Goal: Task Accomplishment & Management: Manage account settings

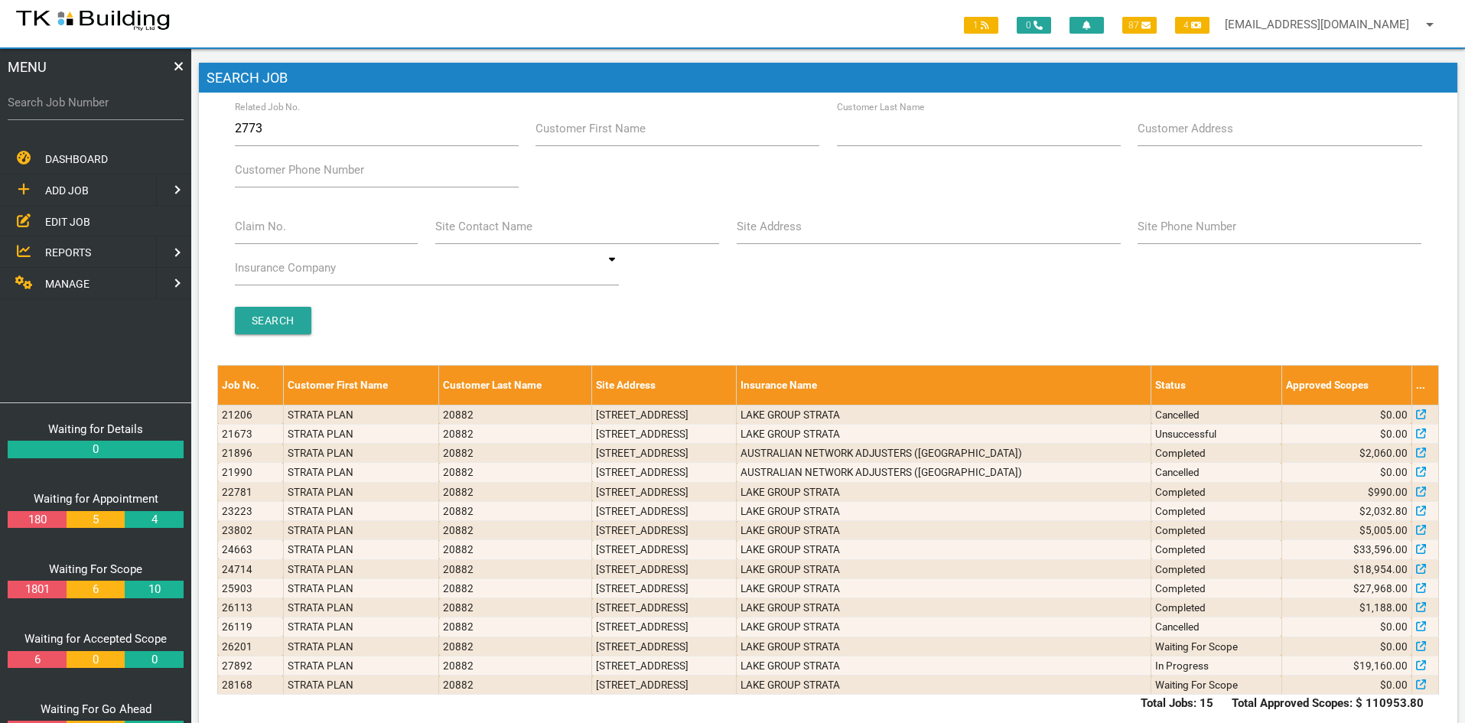
type input "27730"
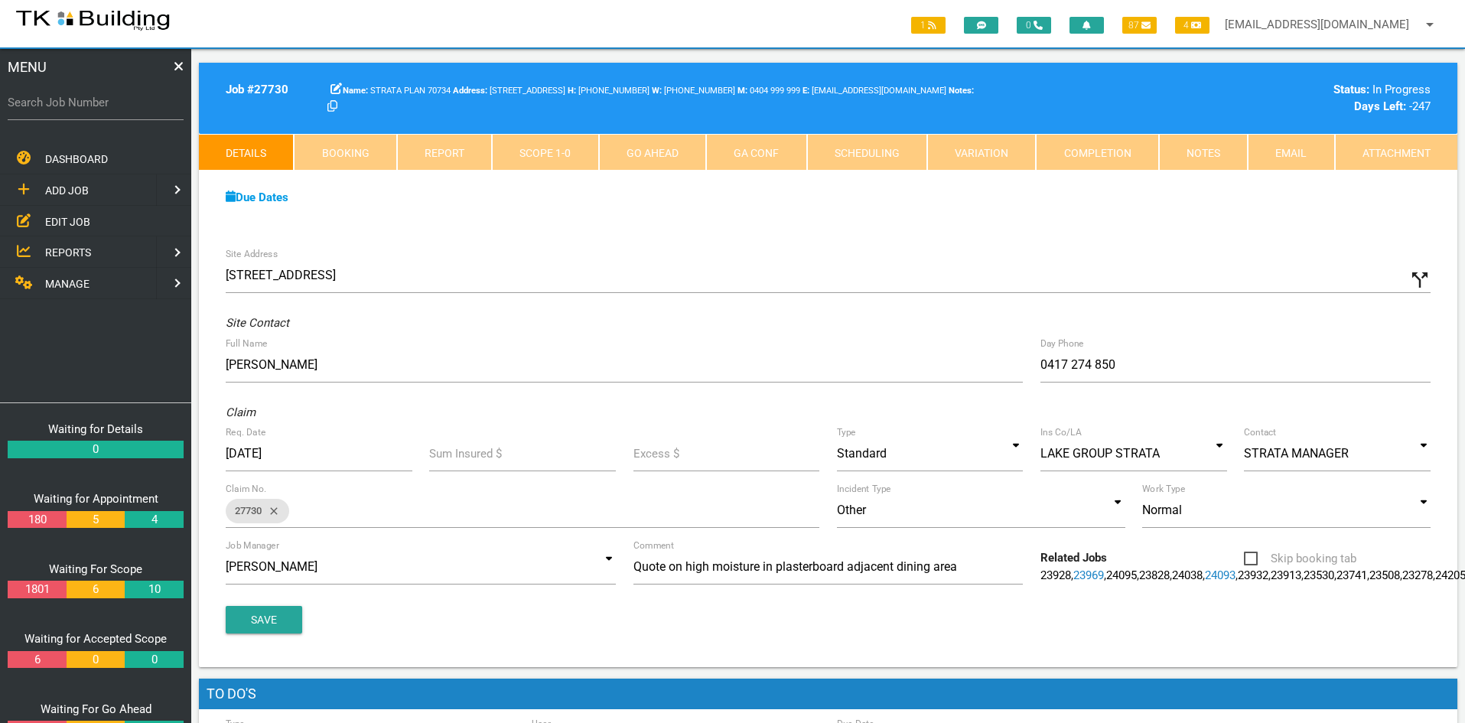
click at [70, 221] on span "EDIT JOB" at bounding box center [67, 221] width 45 height 12
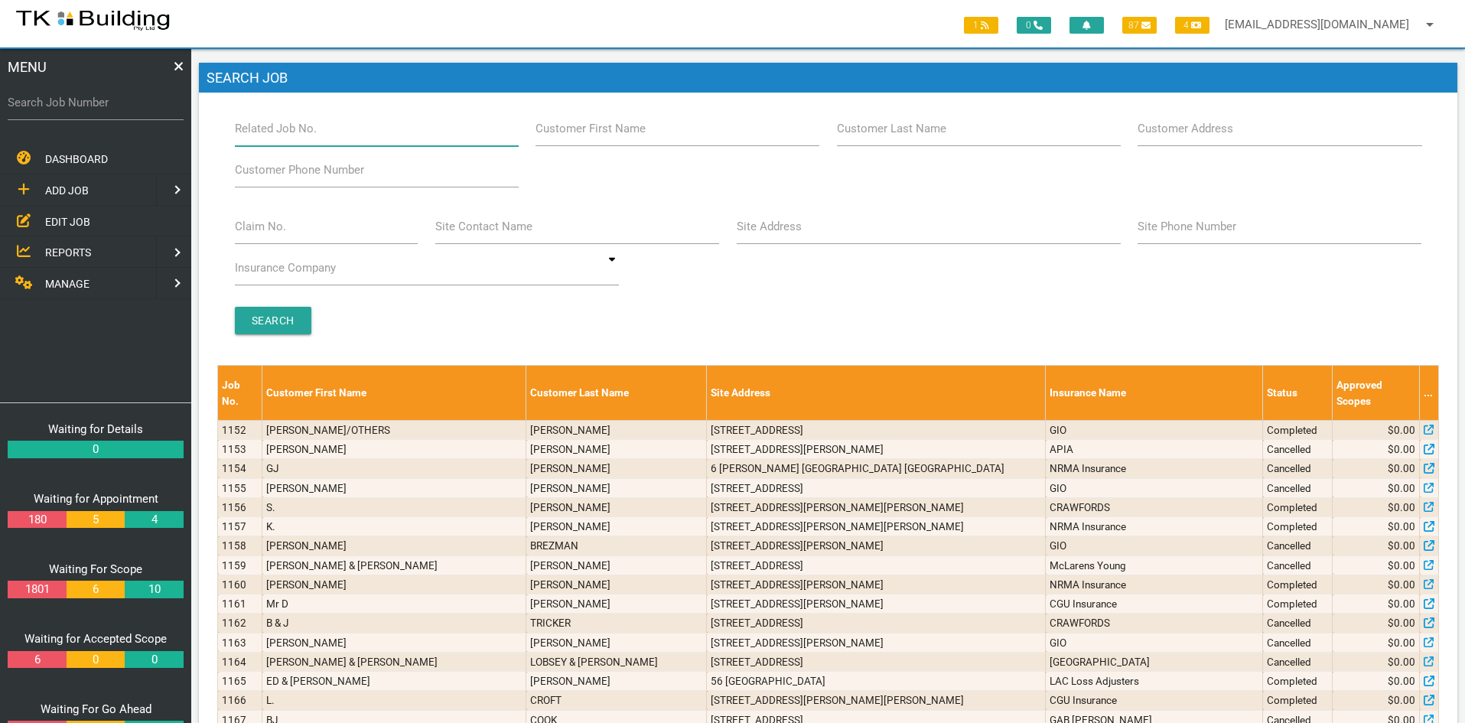
click at [323, 137] on input "Related Job No." at bounding box center [377, 128] width 284 height 35
type input "27931"
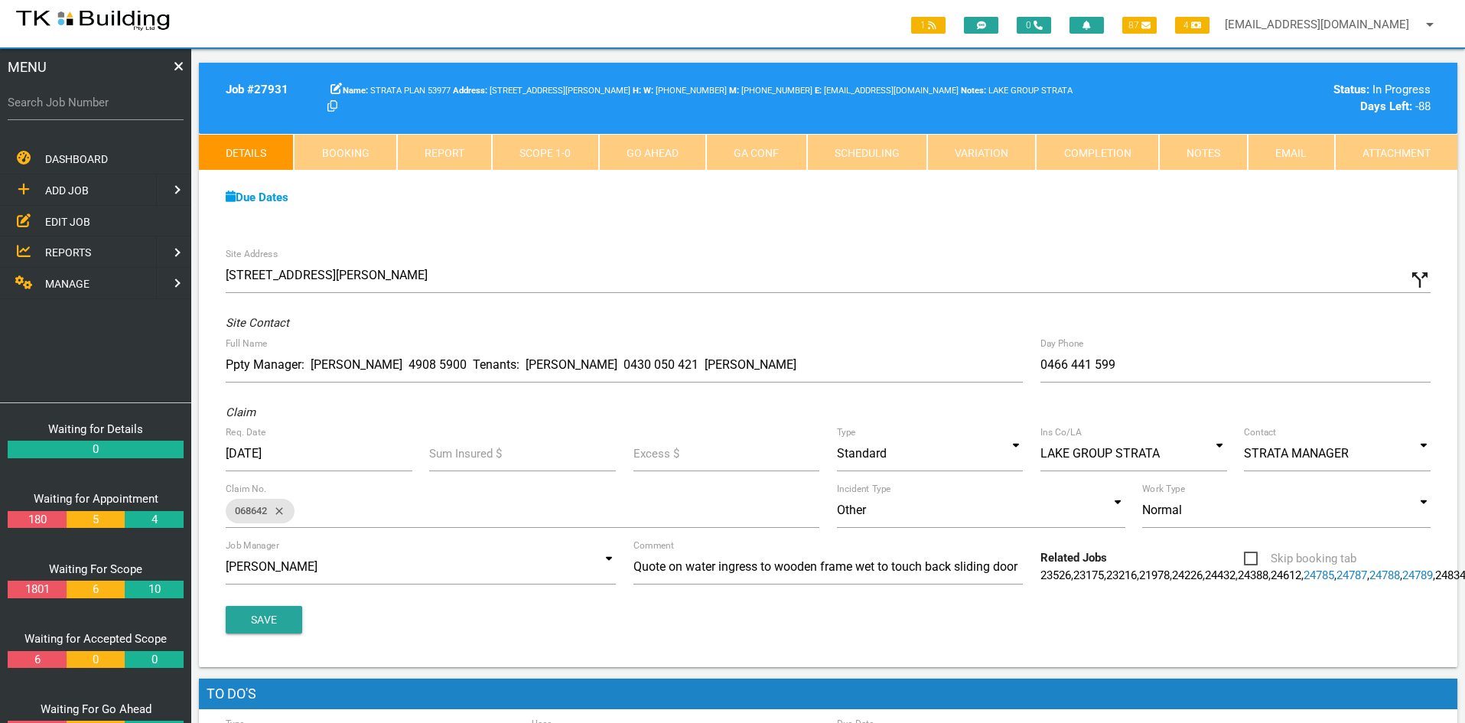
click at [54, 218] on span "EDIT JOB" at bounding box center [67, 221] width 45 height 12
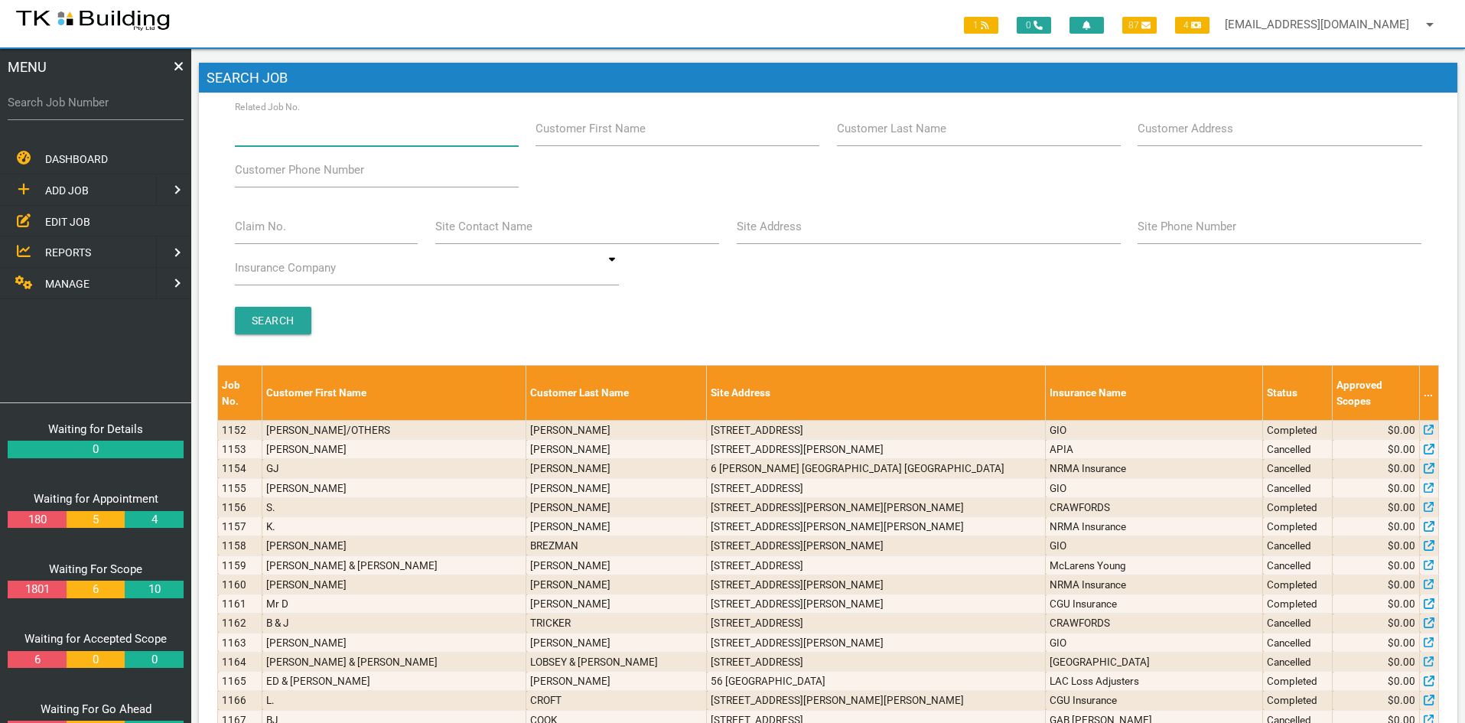
click at [339, 132] on input "Related Job No." at bounding box center [377, 128] width 284 height 35
type input "28117"
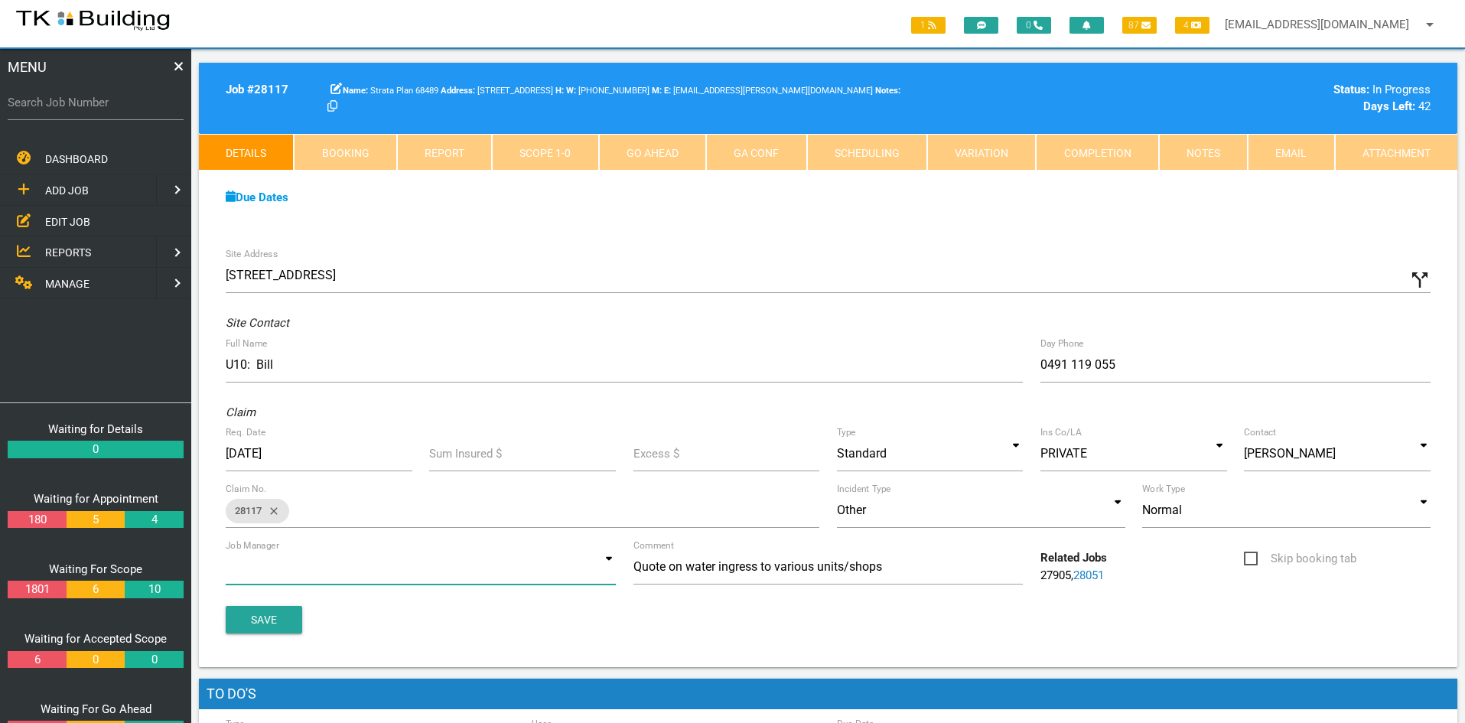
click at [588, 559] on input at bounding box center [421, 566] width 390 height 35
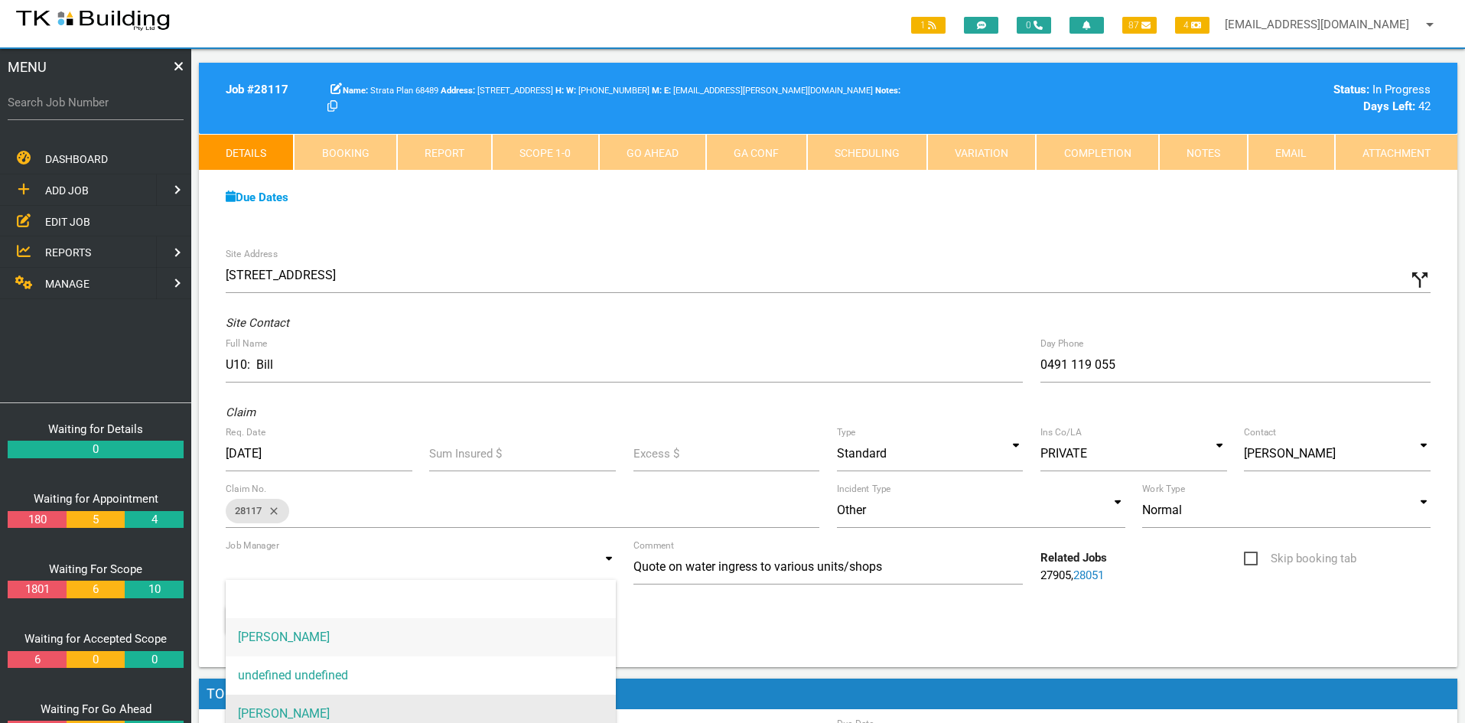
click at [366, 703] on span "[PERSON_NAME]" at bounding box center [421, 714] width 390 height 38
type input "[PERSON_NAME]"
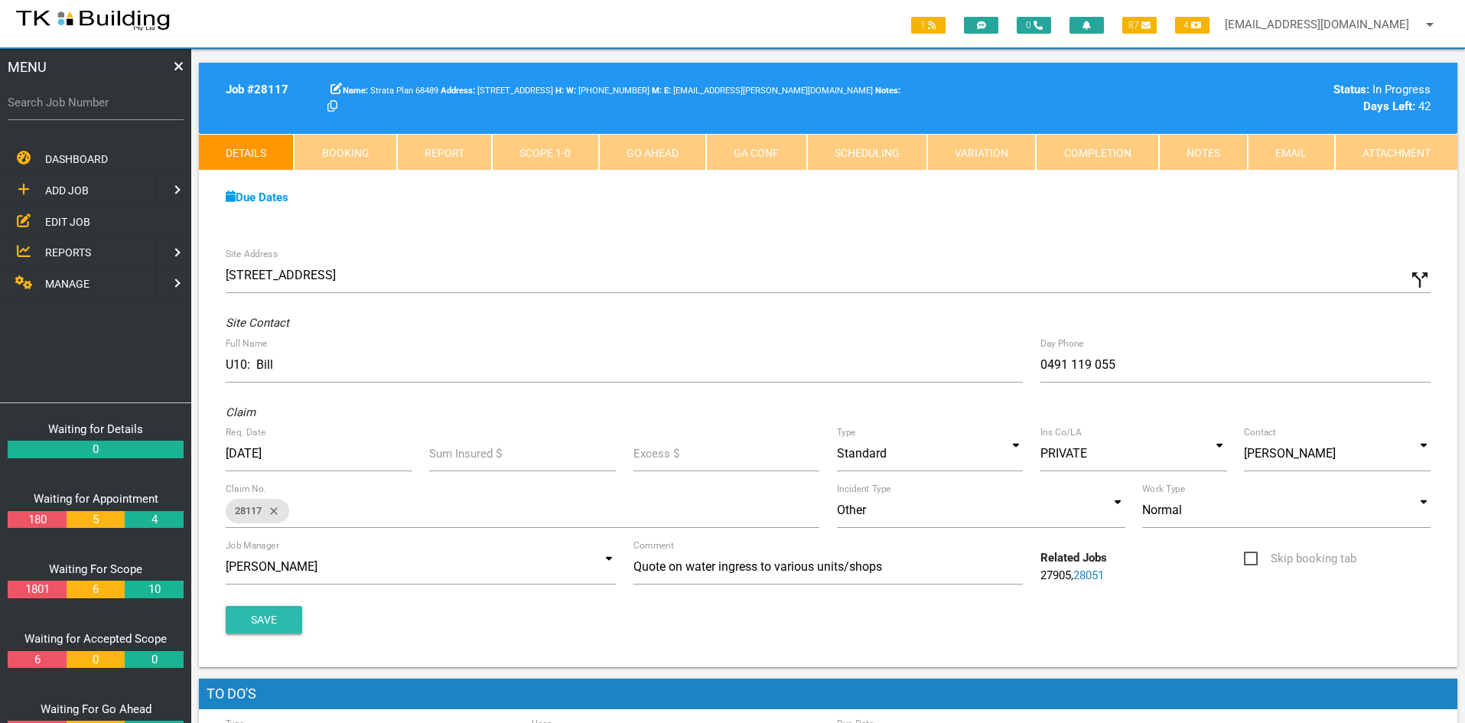
click at [267, 619] on button "Save" at bounding box center [264, 620] width 77 height 28
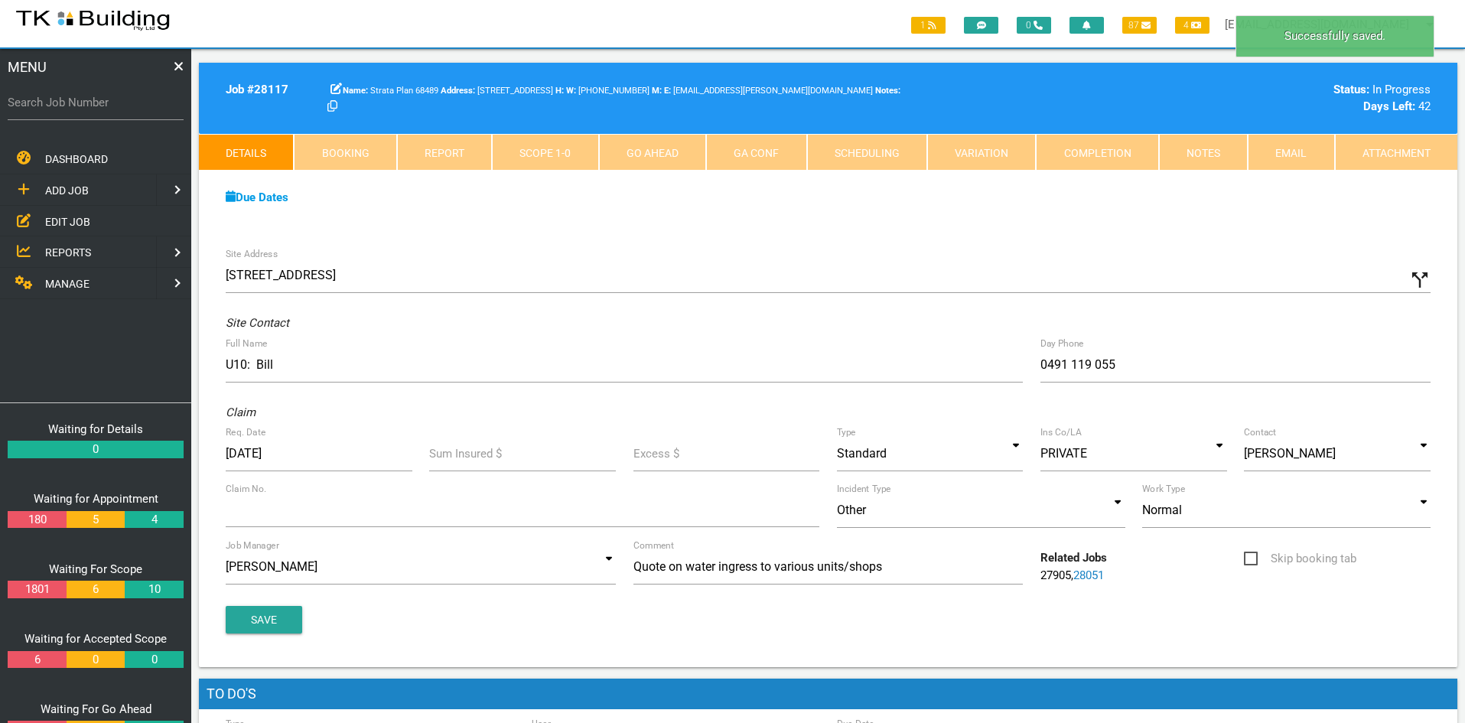
click at [961, 227] on div "Due Dates Waiting for Appointment From [DATE] To [DATE] Waiting For Scope From …" at bounding box center [828, 206] width 1259 height 70
click at [1203, 137] on link "Notes" at bounding box center [1203, 152] width 89 height 37
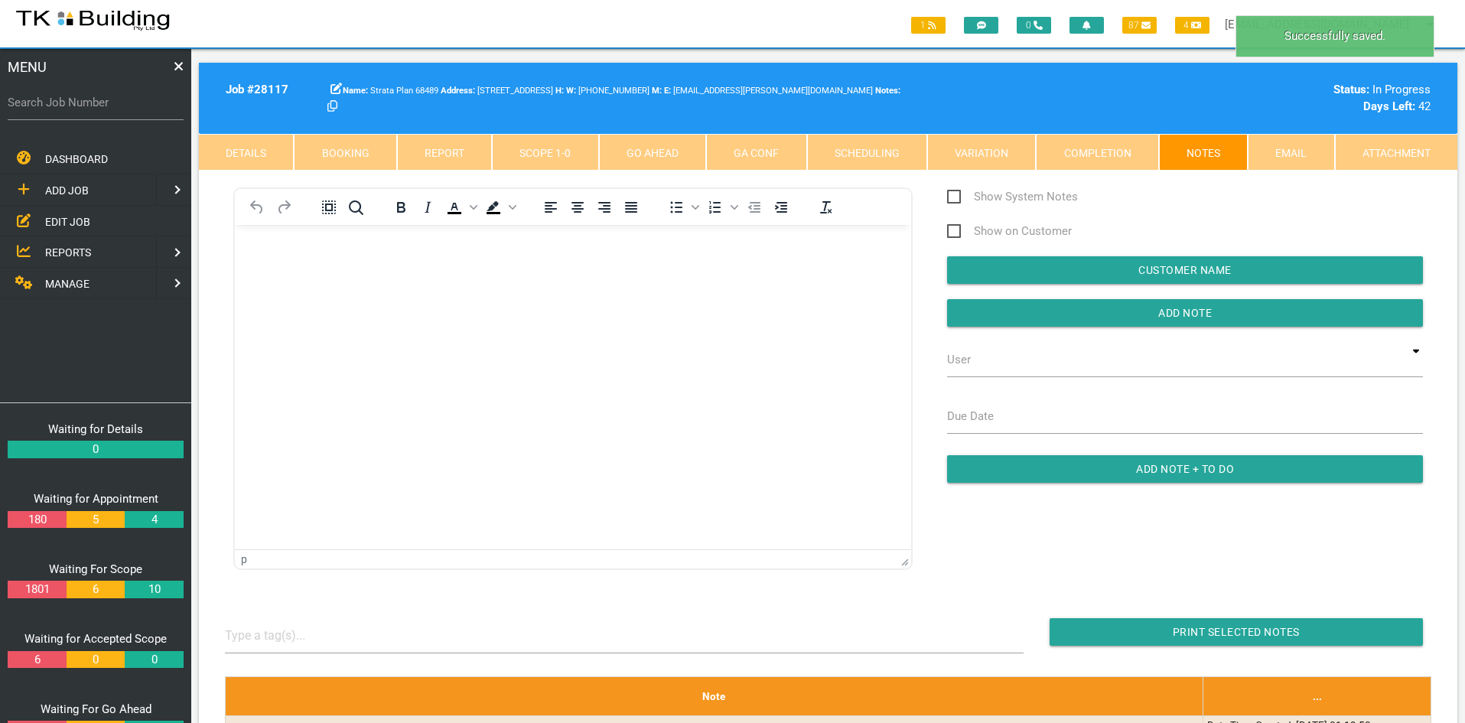
click at [513, 295] on html at bounding box center [573, 260] width 676 height 70
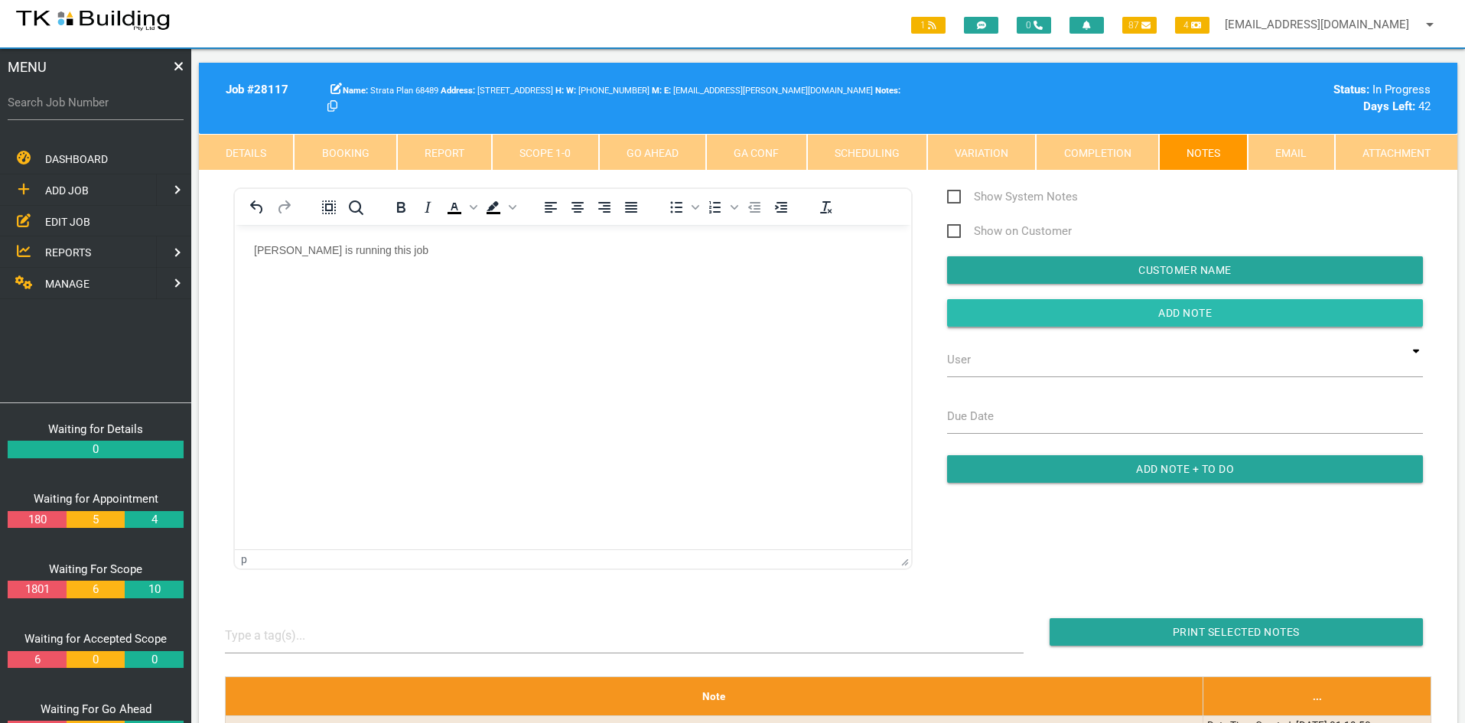
click at [1174, 303] on input "button" at bounding box center [1185, 313] width 476 height 28
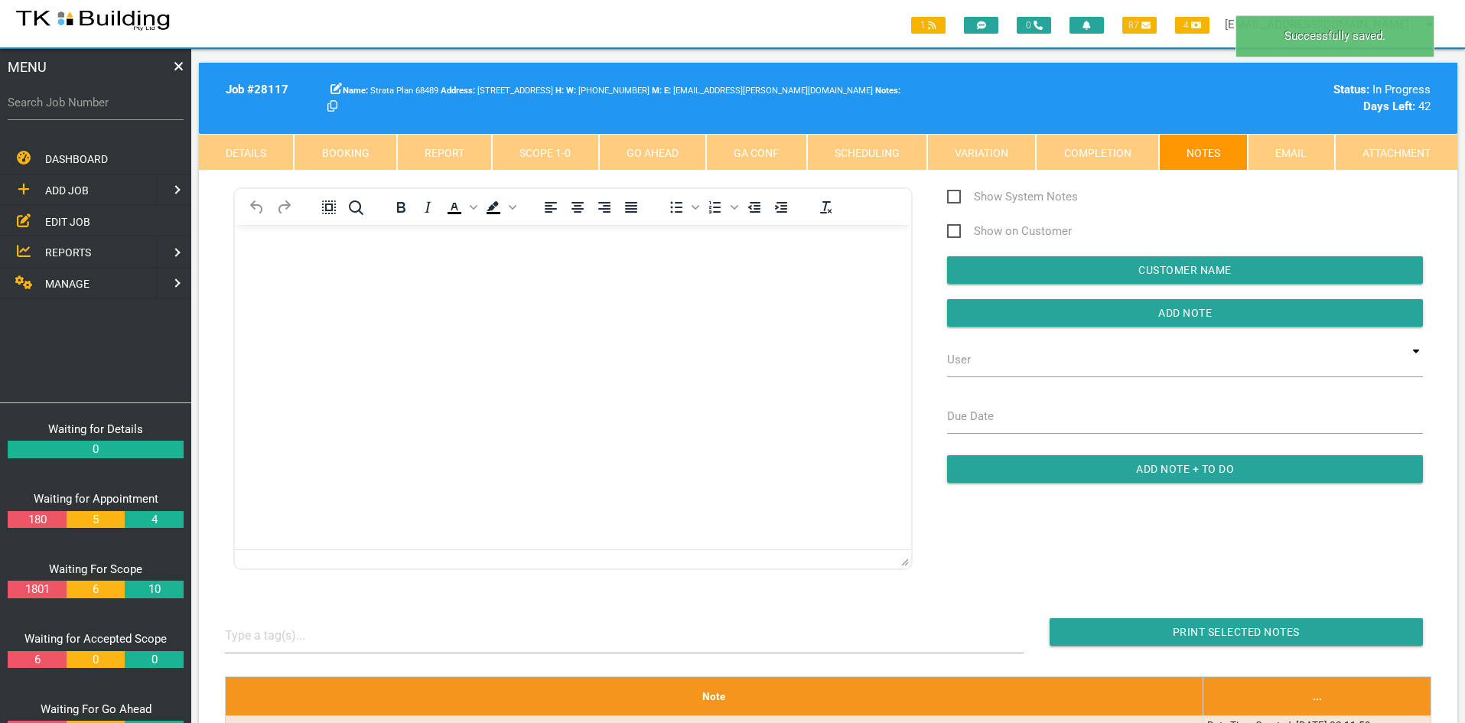
click at [536, 158] on link "Scope 1 - 0" at bounding box center [545, 152] width 106 height 37
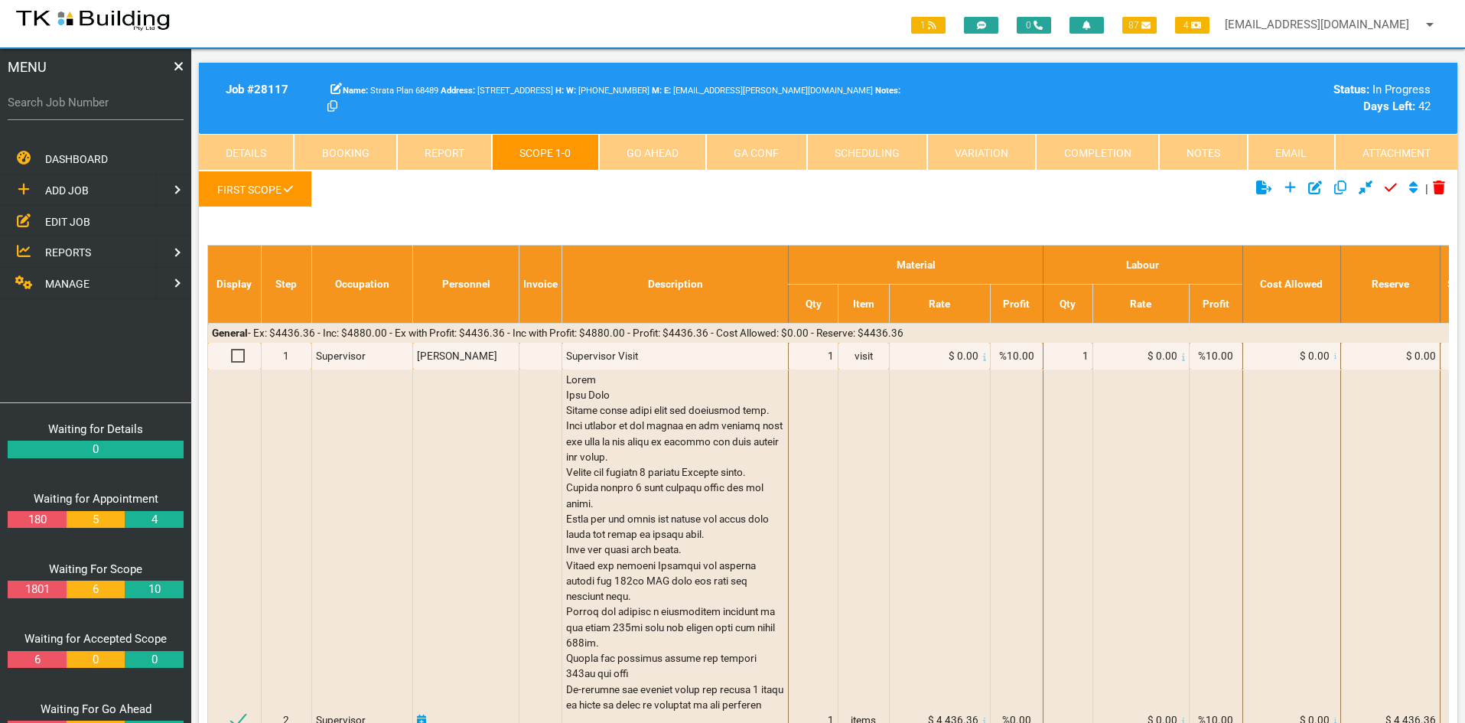
click at [851, 200] on ul "First Scope" at bounding box center [618, 192] width 839 height 42
click at [1206, 158] on link "Notes" at bounding box center [1203, 152] width 89 height 37
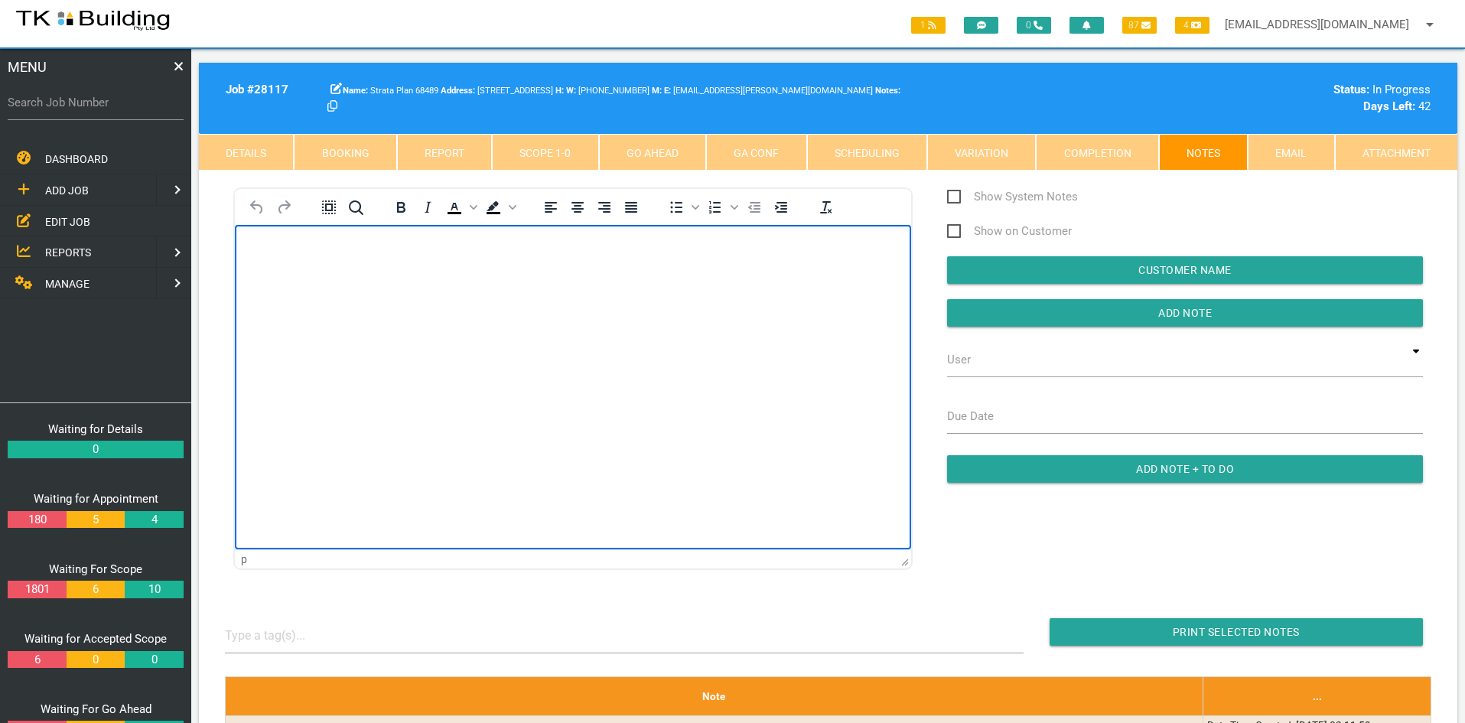
click at [657, 295] on html at bounding box center [573, 260] width 676 height 70
click at [657, 295] on html "Work order prepped for Dodsy but not booked in as yet" at bounding box center [573, 260] width 676 height 70
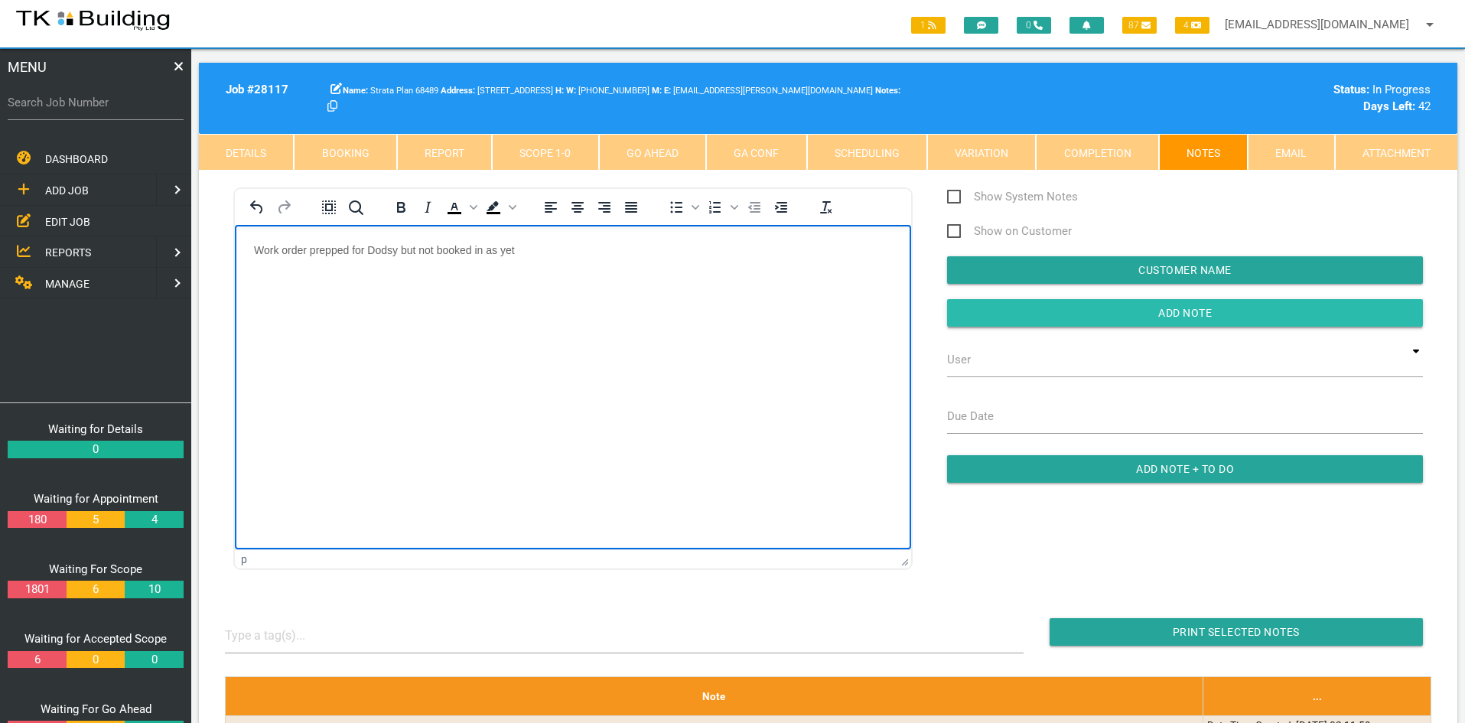
click at [1181, 311] on input "Add Note" at bounding box center [1185, 313] width 476 height 28
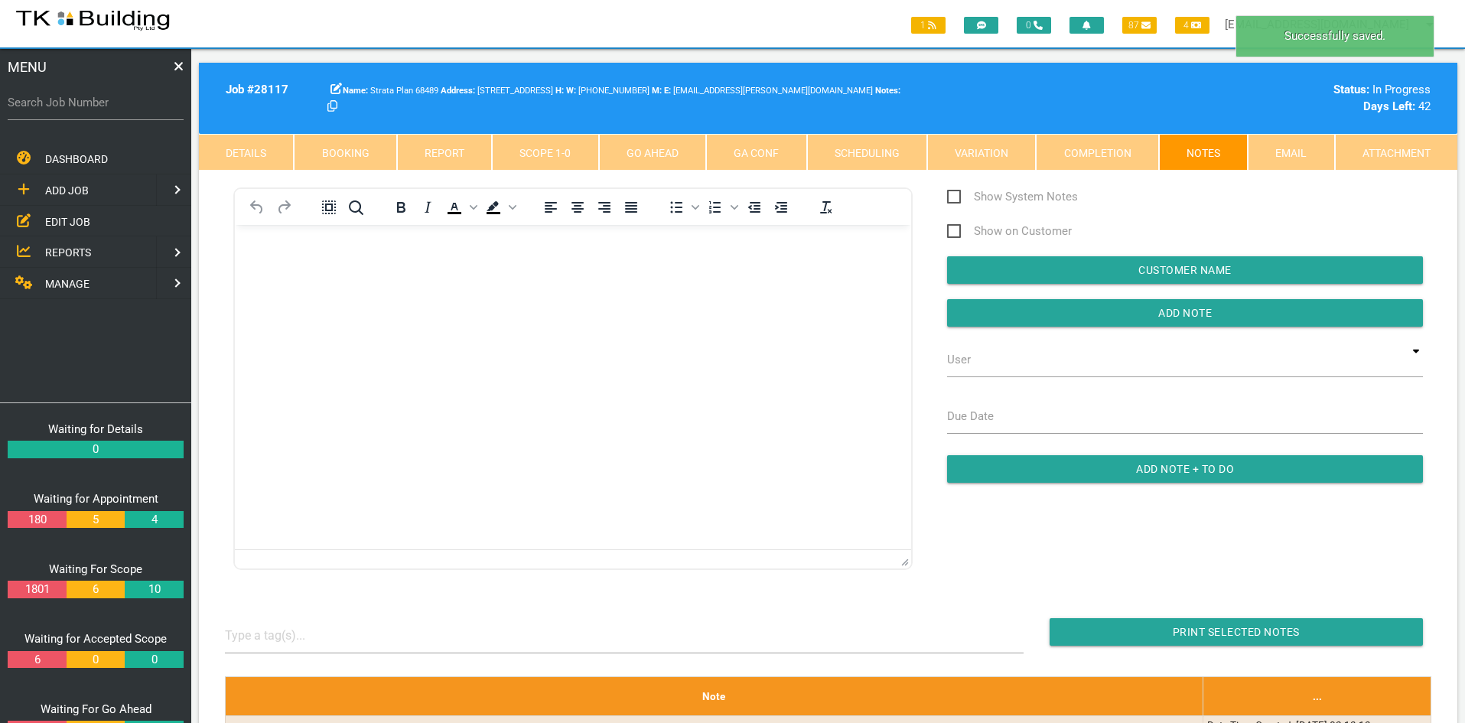
click at [795, 295] on html at bounding box center [573, 260] width 676 height 70
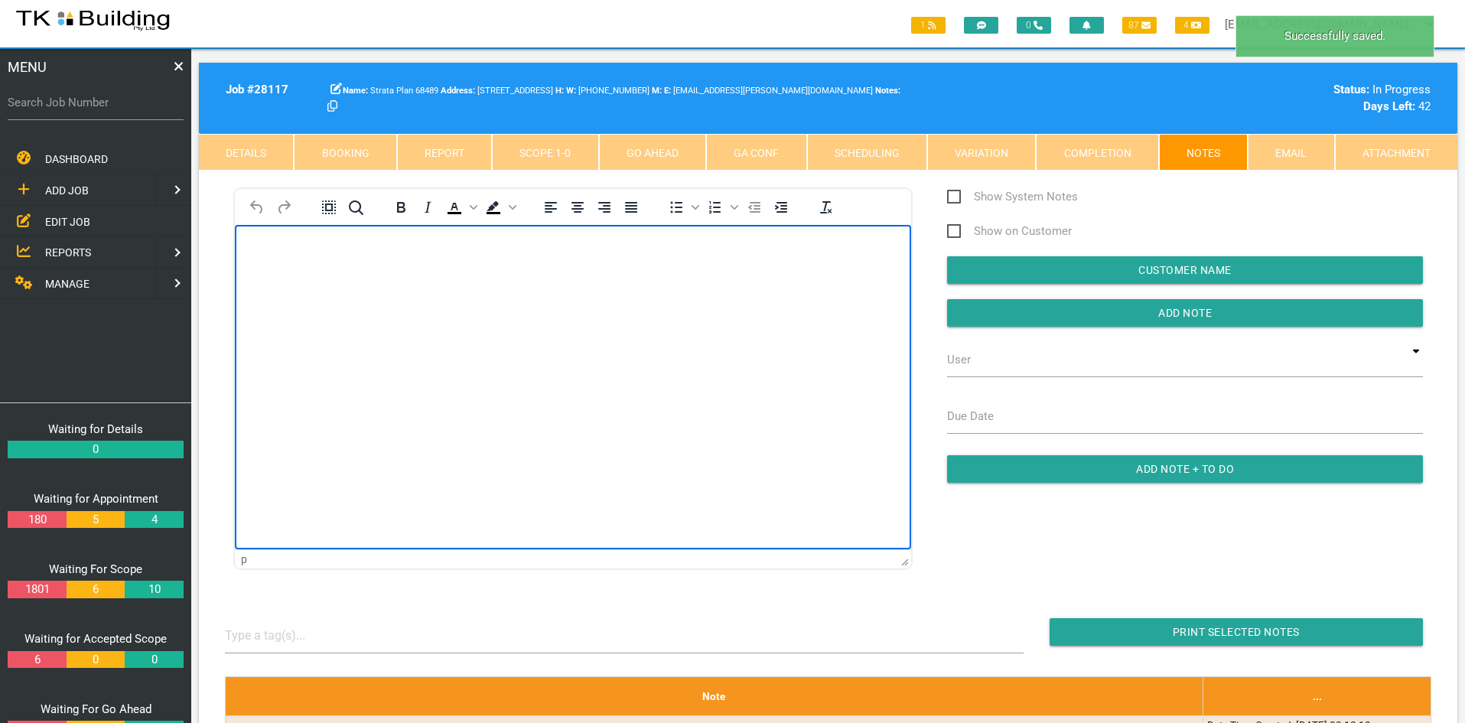
click at [795, 295] on html at bounding box center [573, 260] width 676 height 70
click at [429, 295] on html at bounding box center [573, 260] width 676 height 70
click at [547, 151] on link "Scope 1 - 0" at bounding box center [545, 152] width 106 height 37
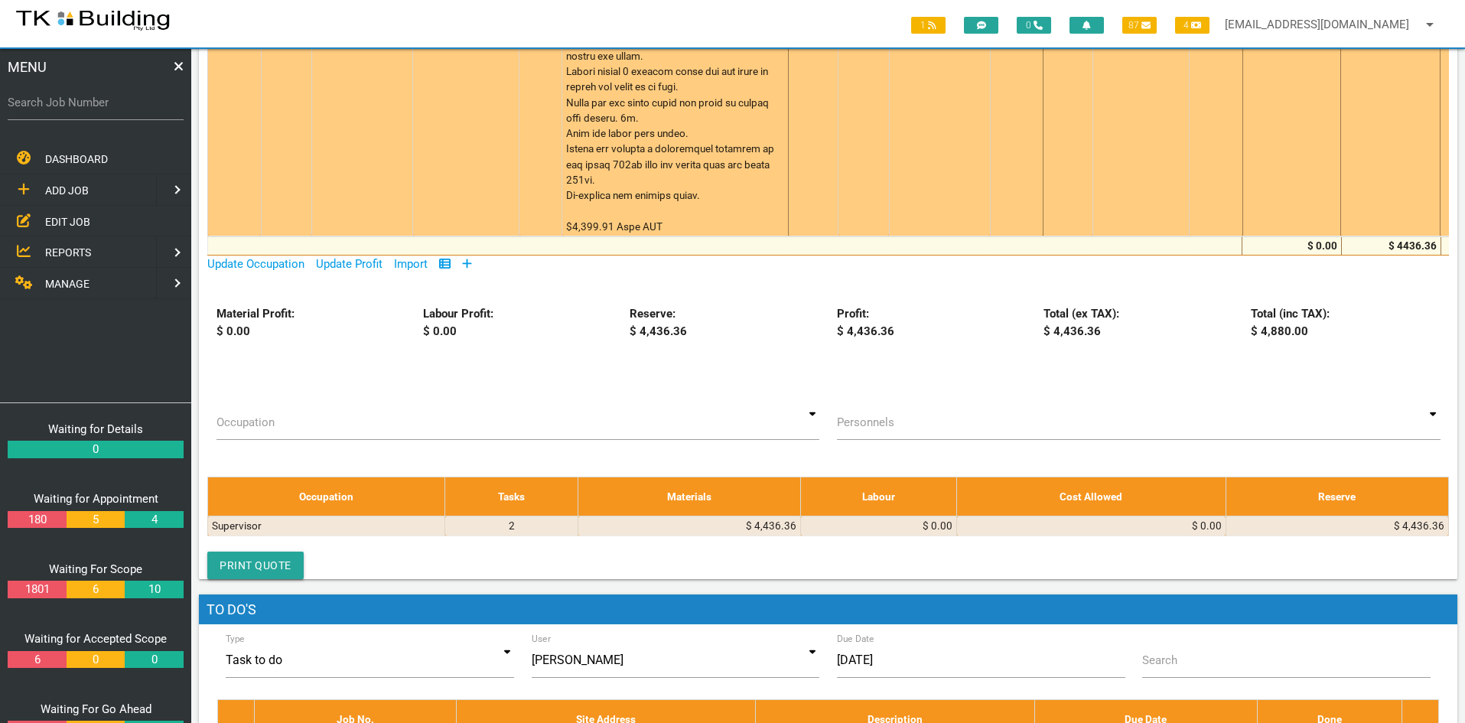
scroll to position [842, 0]
